Goal: Task Accomplishment & Management: Manage account settings

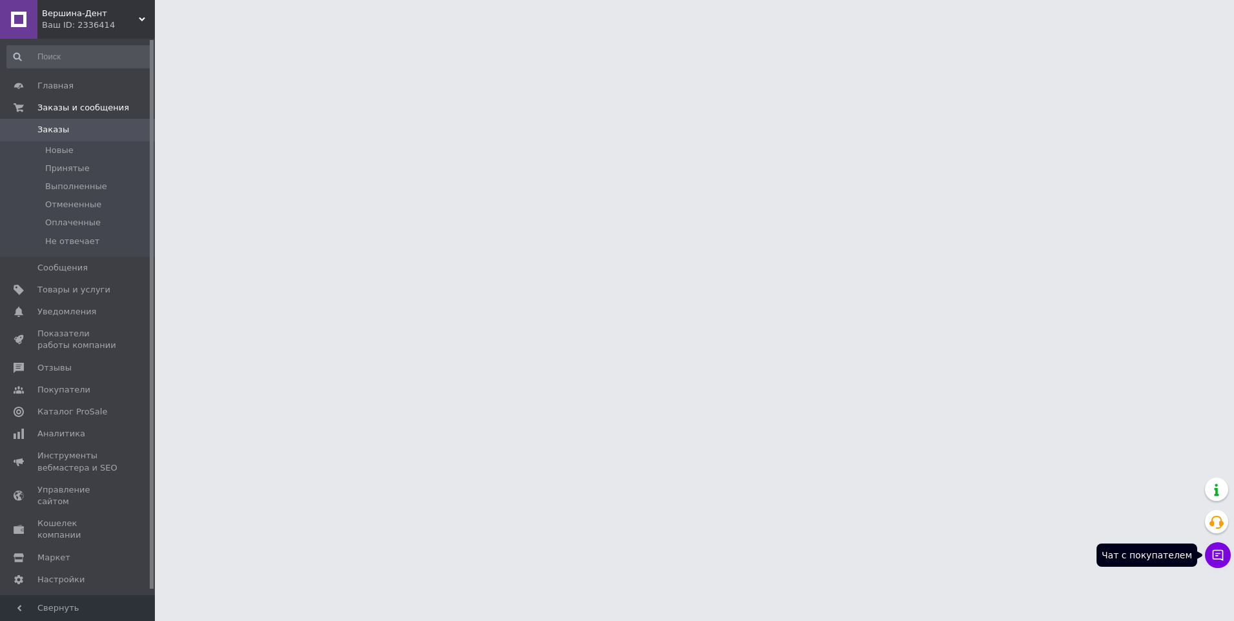
click at [1225, 558] on button "Чат с покупателем" at bounding box center [1218, 555] width 26 height 26
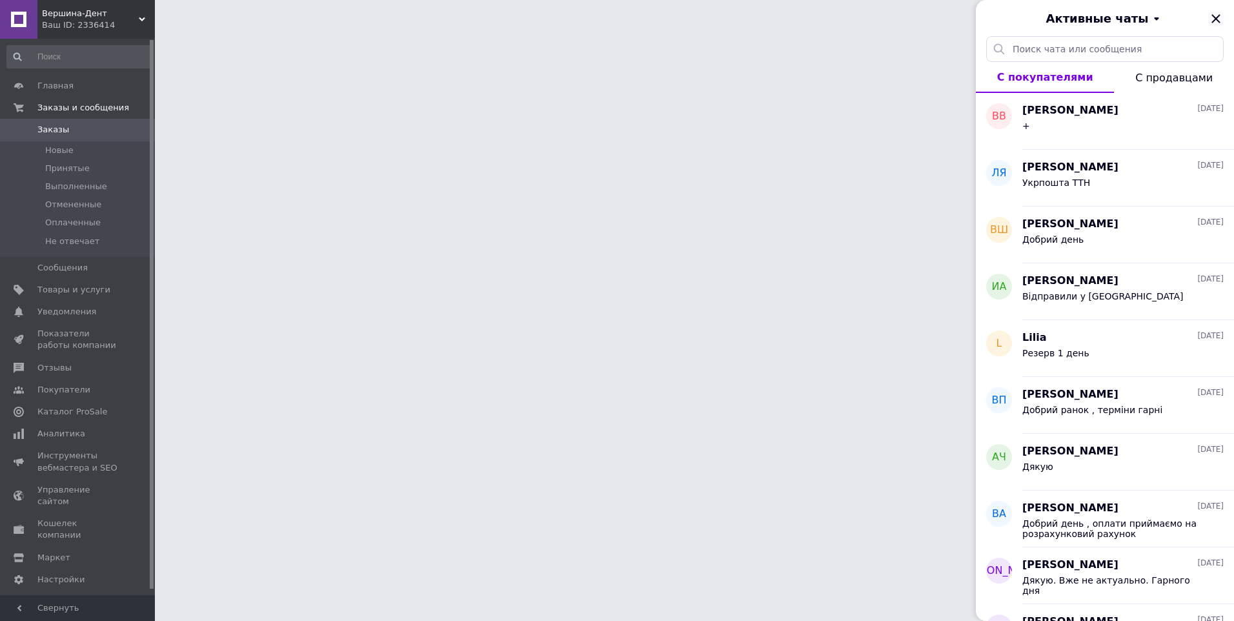
click at [1211, 26] on icon "Закрыть" at bounding box center [1216, 18] width 15 height 15
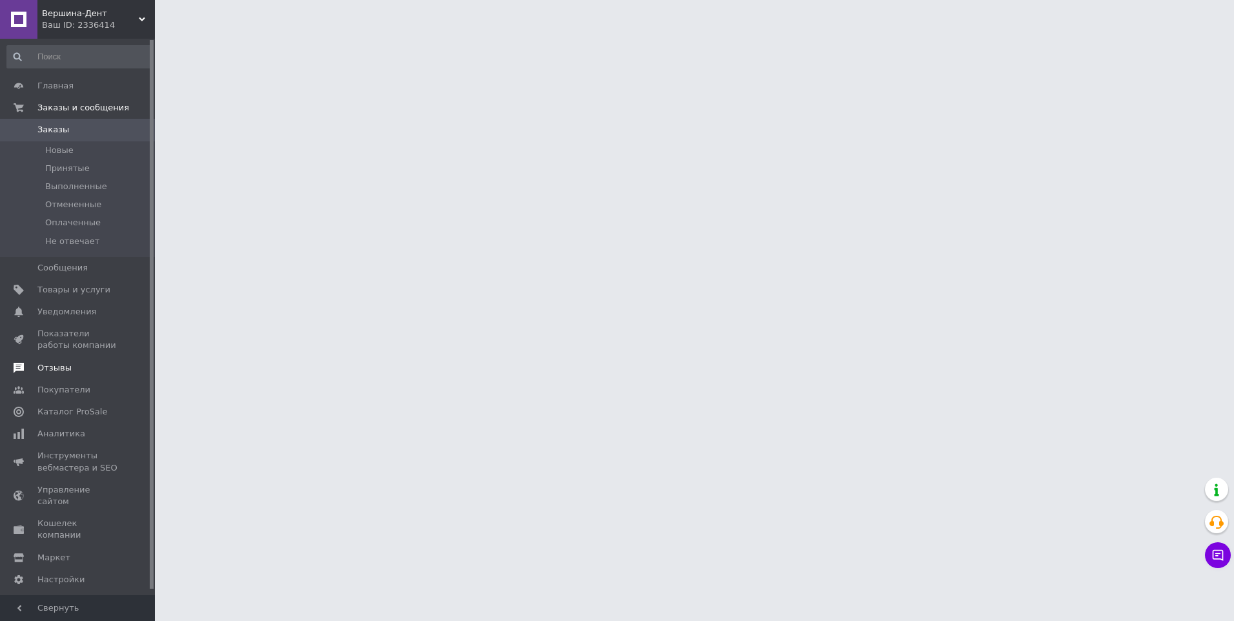
click at [59, 373] on span "Отзывы" at bounding box center [54, 368] width 34 height 12
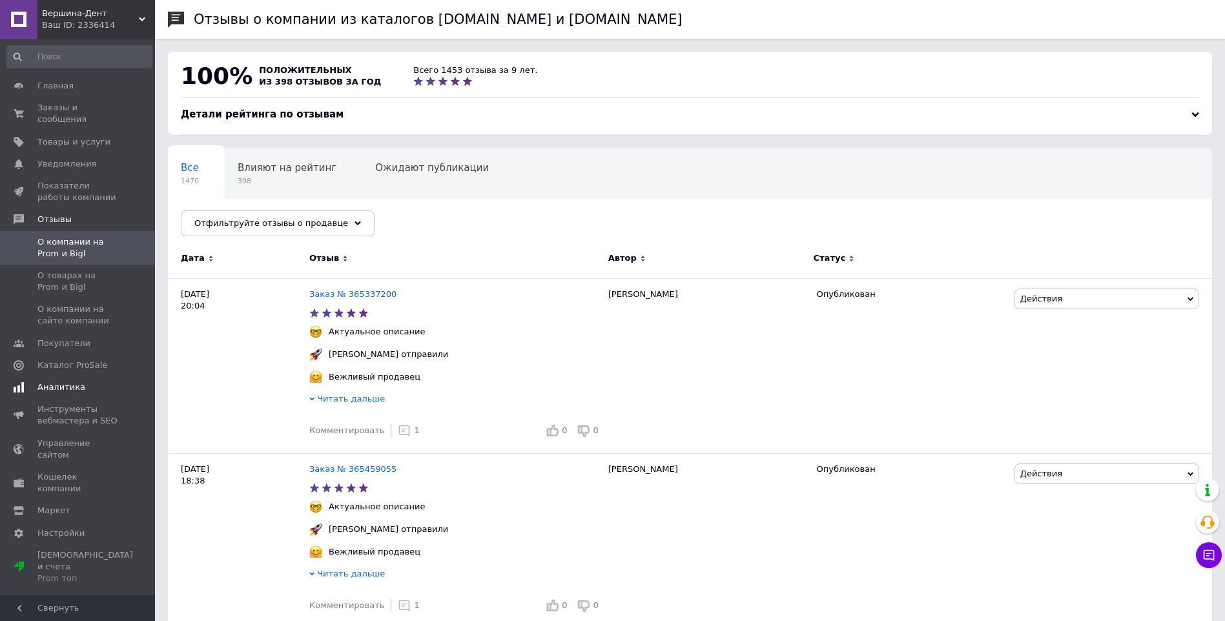
click at [68, 376] on link "Аналитика" at bounding box center [79, 387] width 159 height 22
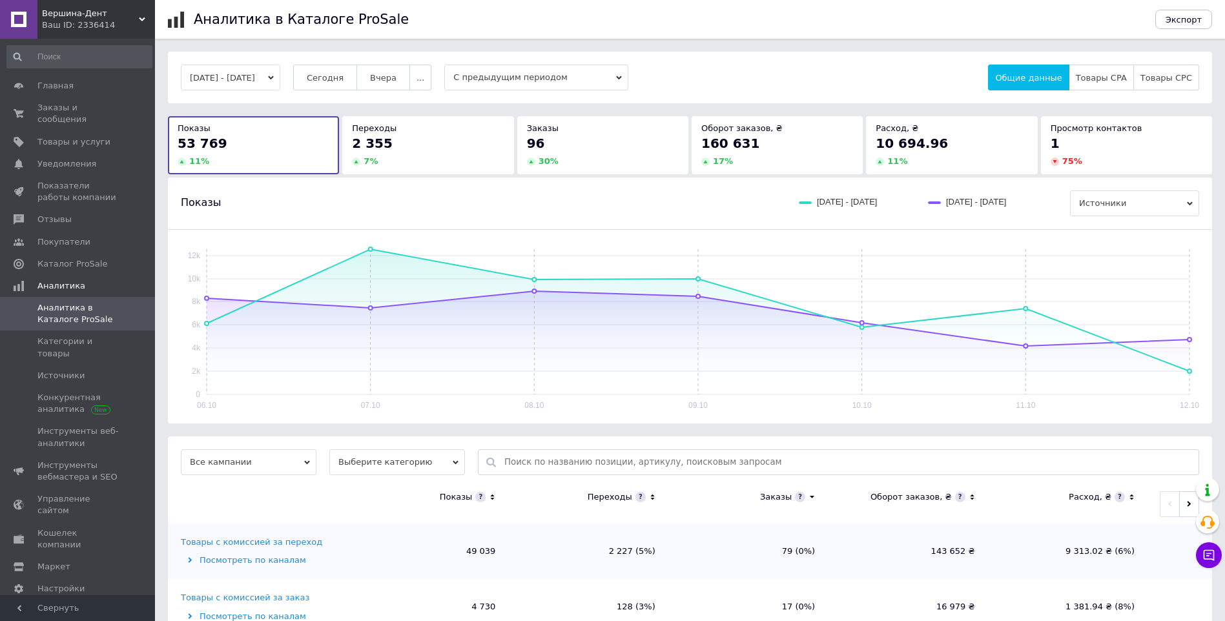
click at [498, 131] on div "Переходы" at bounding box center [428, 129] width 152 height 12
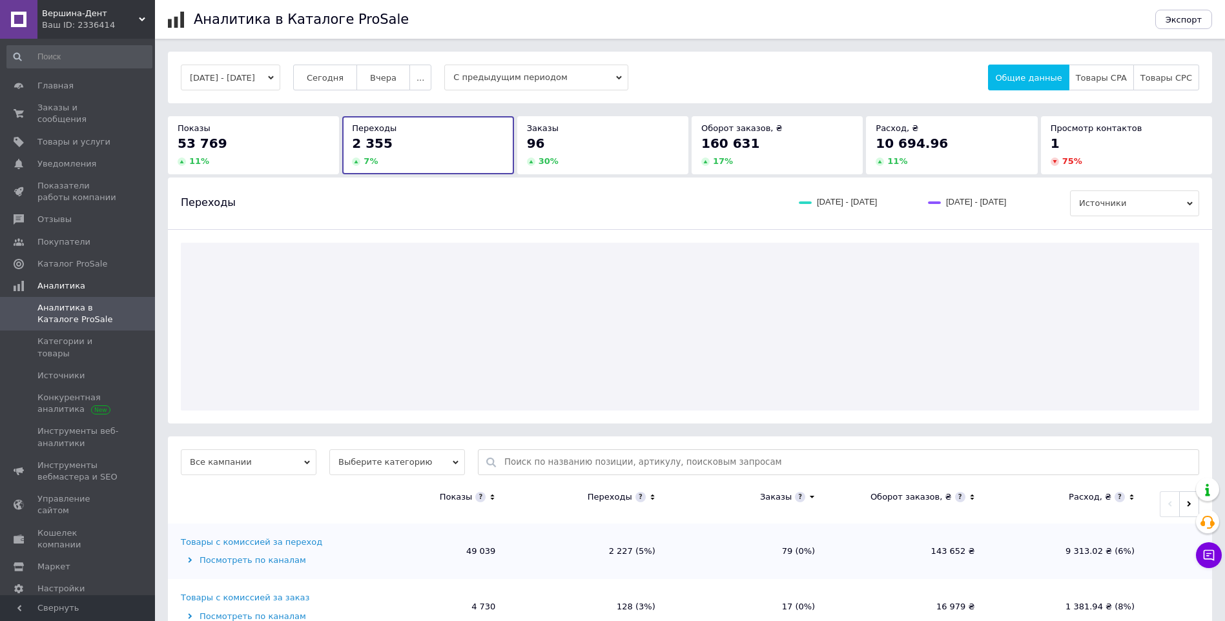
click at [607, 171] on div "Заказы 96 30 %" at bounding box center [602, 144] width 171 height 57
click at [821, 161] on div "17 %" at bounding box center [777, 162] width 152 height 12
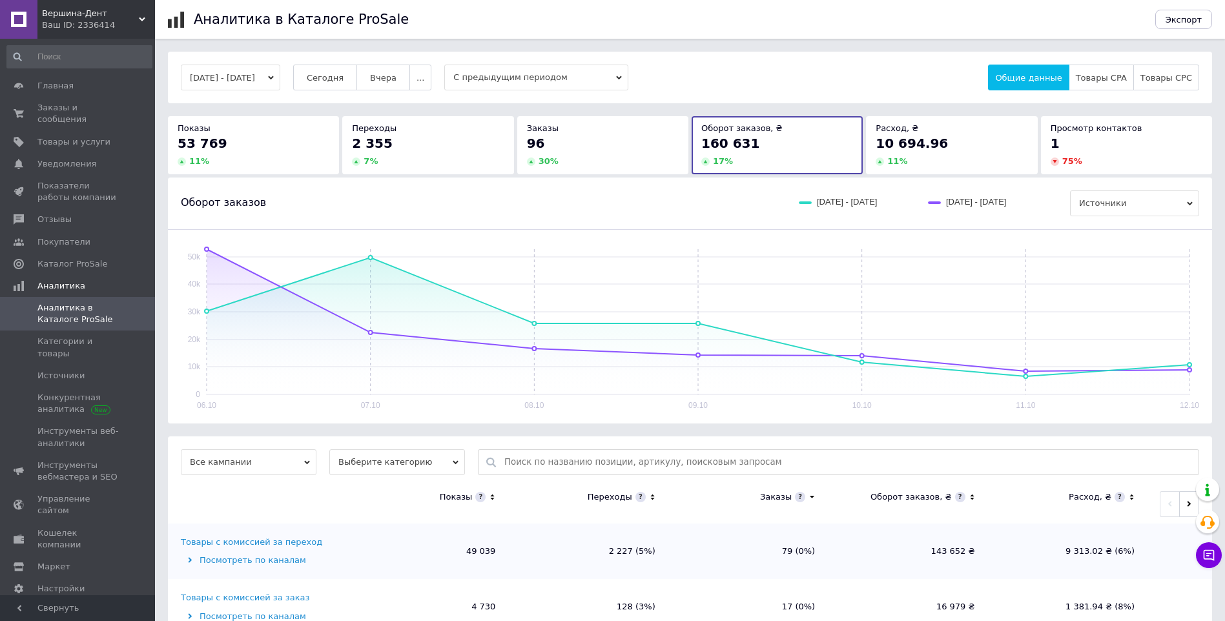
click at [433, 184] on div "Оборот заказов [DATE] - [DATE] [DATE] - [DATE] Источники" at bounding box center [690, 204] width 1044 height 52
click at [436, 157] on div "7 %" at bounding box center [428, 162] width 152 height 12
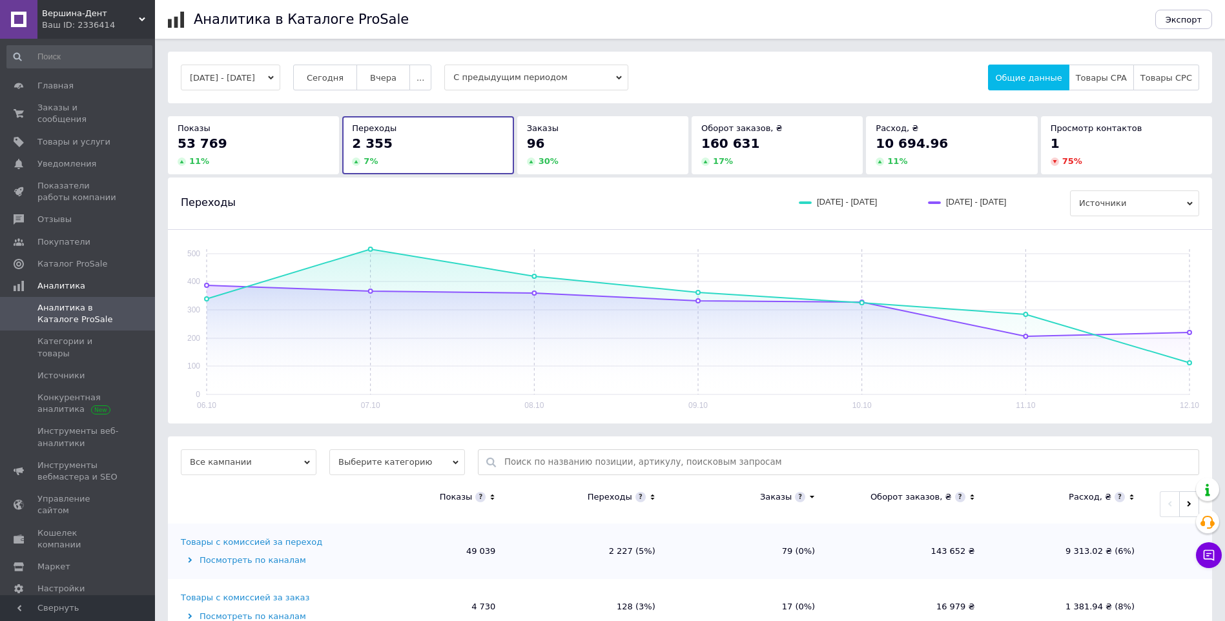
click at [704, 138] on span "160 631" at bounding box center [730, 143] width 58 height 15
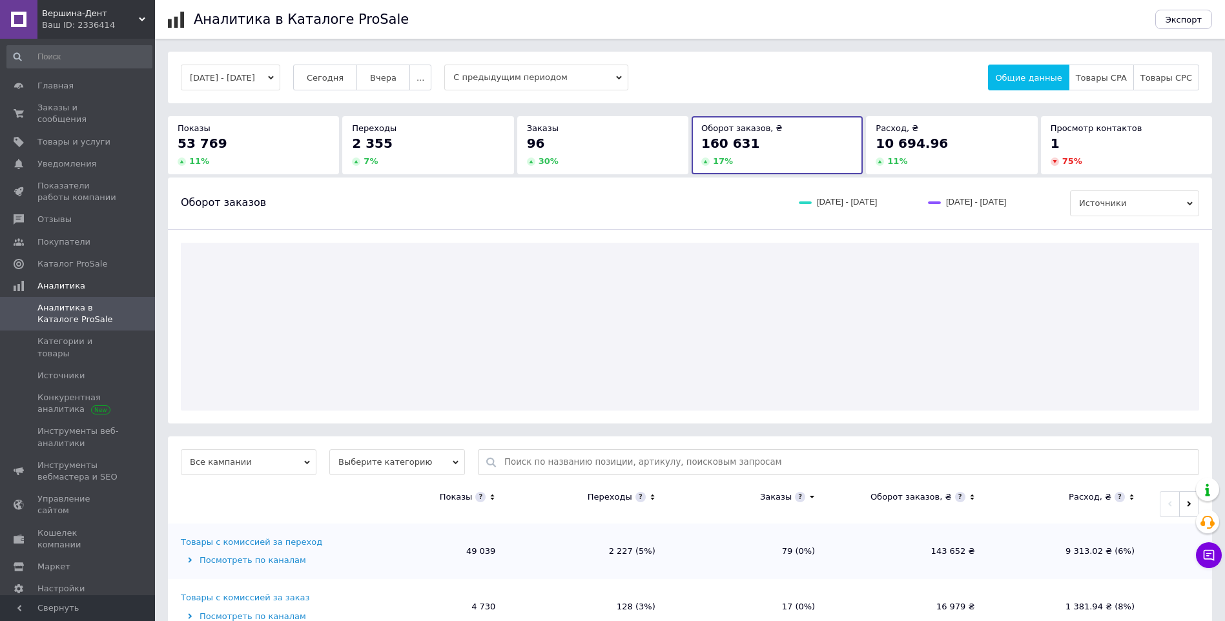
click at [602, 168] on div "Заказы 96 30 %" at bounding box center [602, 144] width 171 height 57
